Goal: Task Accomplishment & Management: Manage account settings

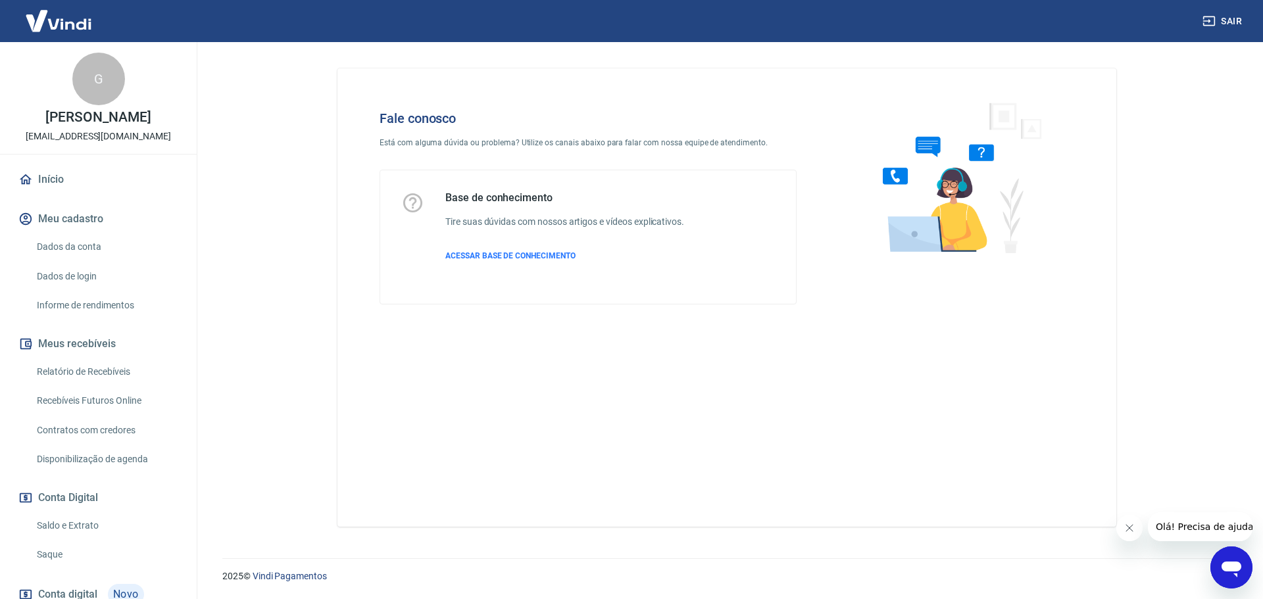
click at [60, 251] on link "Dados da conta" at bounding box center [106, 247] width 149 height 27
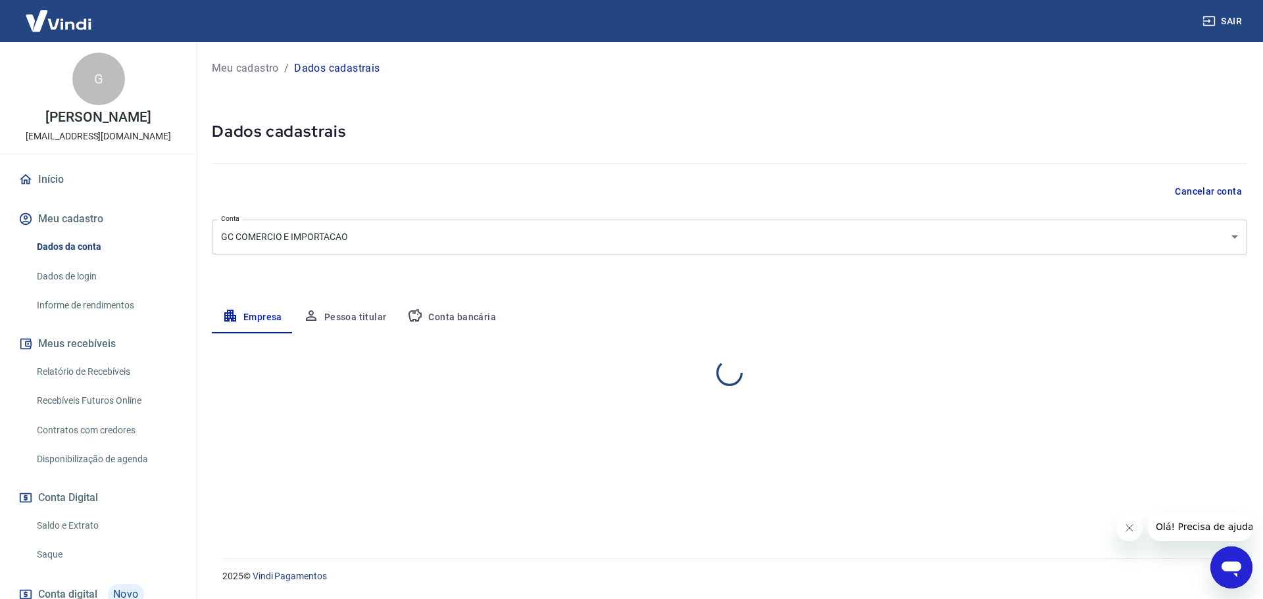
select select "SP"
select select "business"
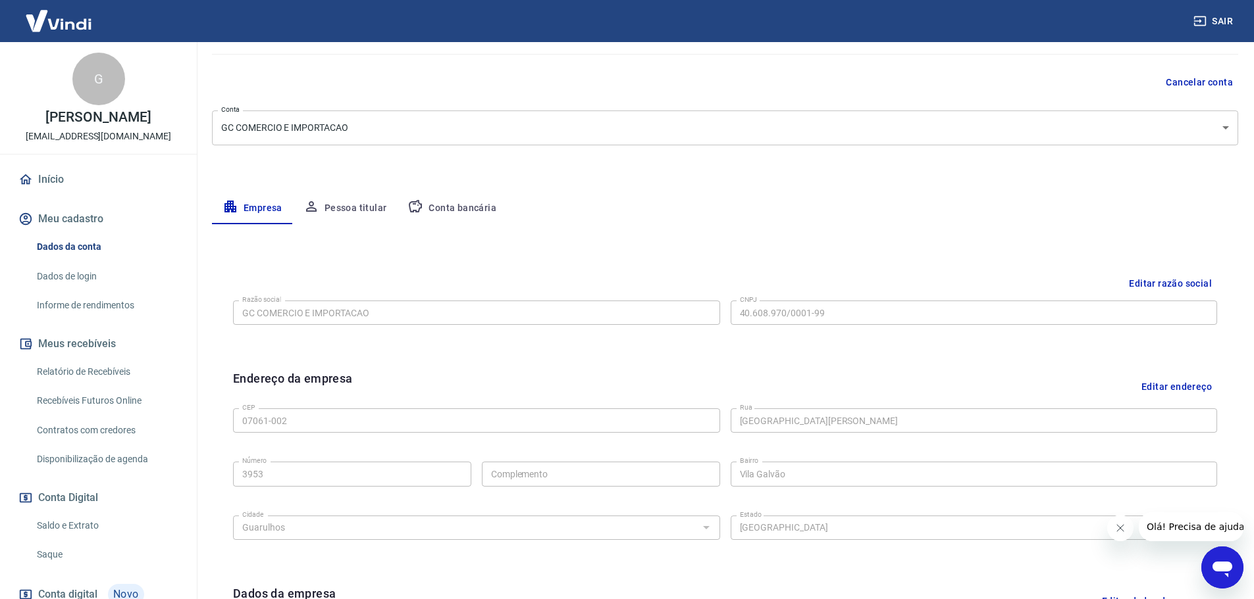
scroll to position [132, 0]
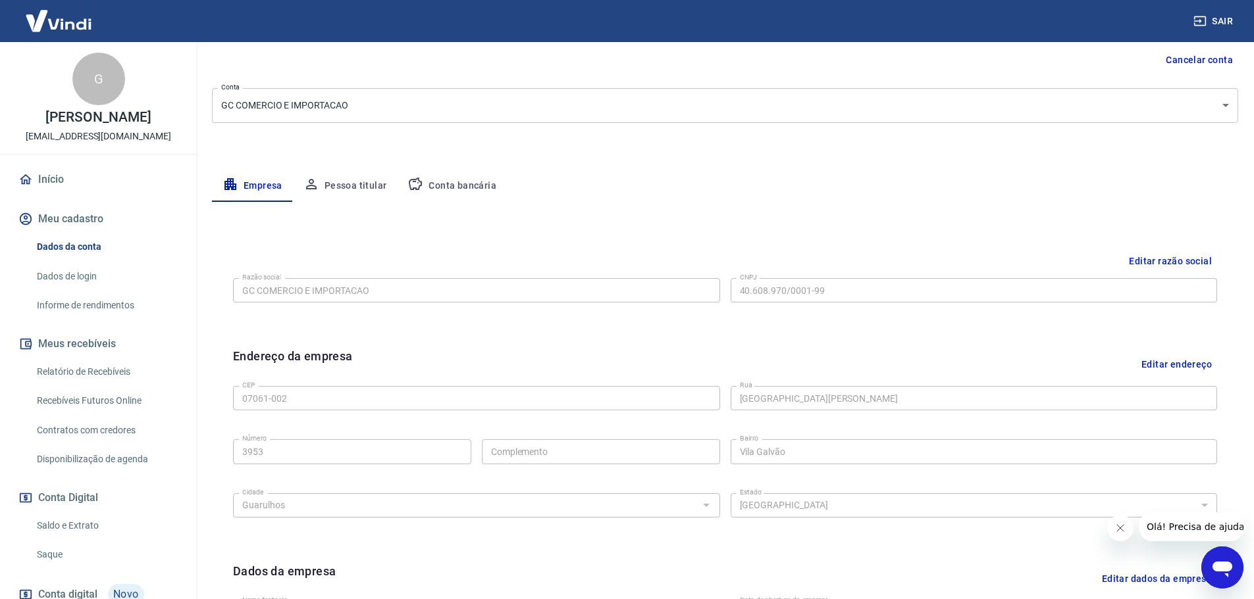
click at [77, 282] on link "Dados de login" at bounding box center [106, 276] width 149 height 27
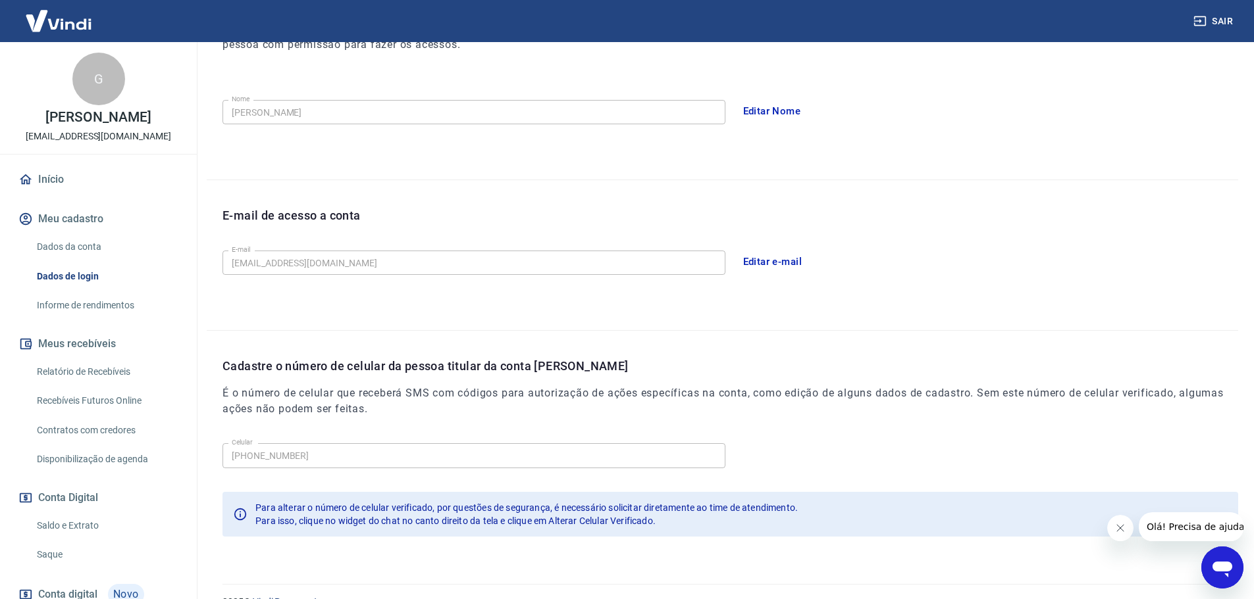
scroll to position [243, 0]
